Goal: Find specific page/section: Find specific page/section

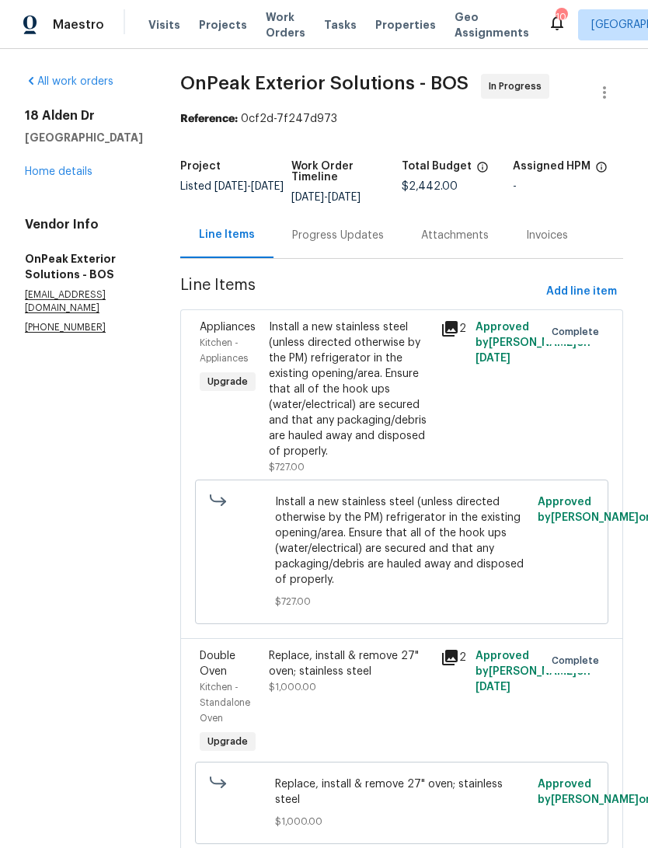
click at [415, 20] on div "Visits Projects Work Orders Tasks Properties Geo Assignments" at bounding box center [348, 24] width 400 height 31
click at [384, 33] on span "Properties" at bounding box center [406, 25] width 61 height 16
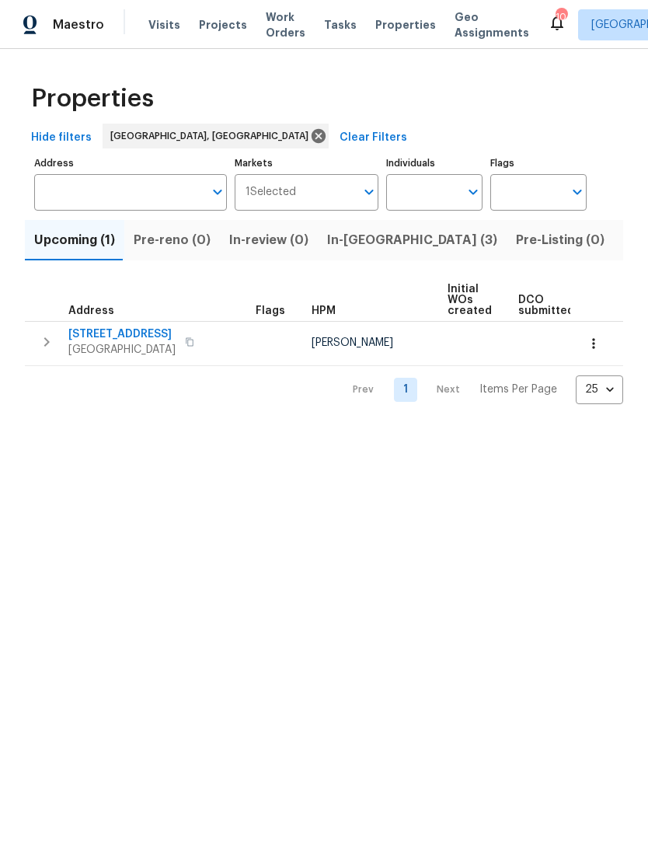
click at [335, 251] on span "In-[GEOGRAPHIC_DATA] (3)" at bounding box center [412, 240] width 170 height 22
